Goal: Task Accomplishment & Management: Complete application form

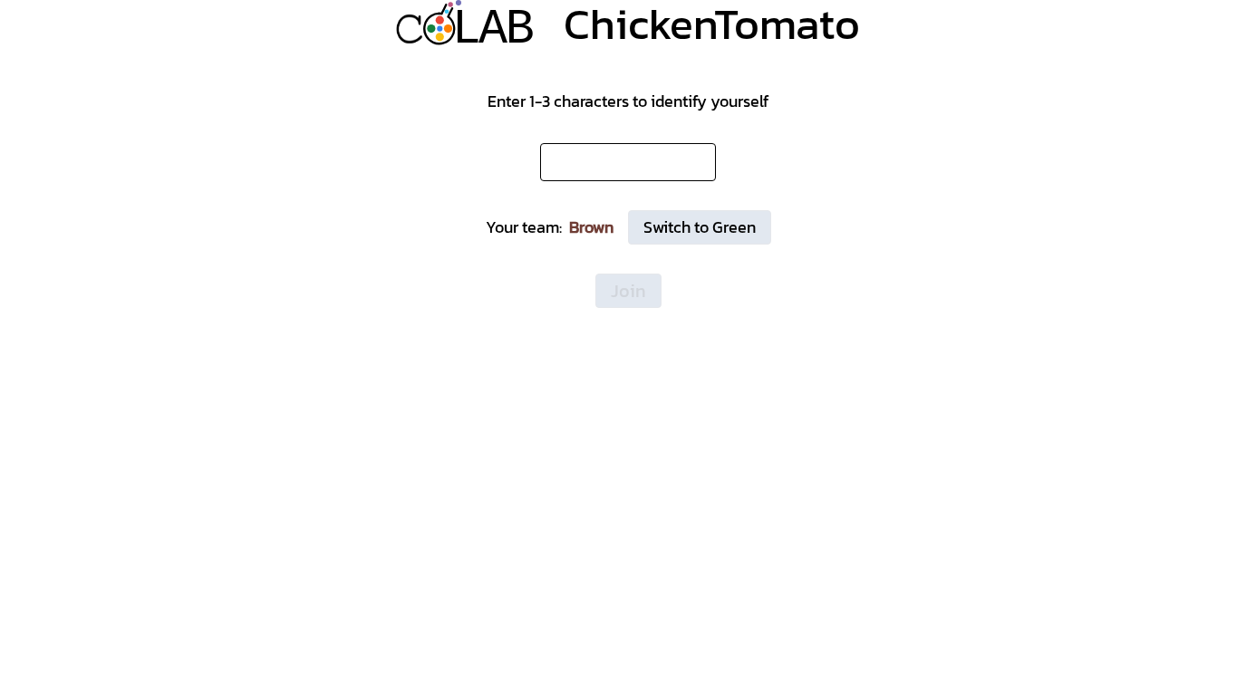
click at [582, 174] on input "*" at bounding box center [628, 162] width 176 height 38
type input "*"
click at [632, 287] on button "Join" at bounding box center [628, 291] width 66 height 34
click at [570, 159] on input "text" at bounding box center [628, 162] width 176 height 38
